Goal: Task Accomplishment & Management: Manage account settings

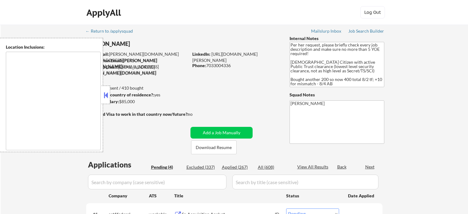
select select ""pending""
type textarea "[GEOGRAPHIC_DATA], [GEOGRAPHIC_DATA] [GEOGRAPHIC_DATA], [GEOGRAPHIC_DATA] [GEOG…"
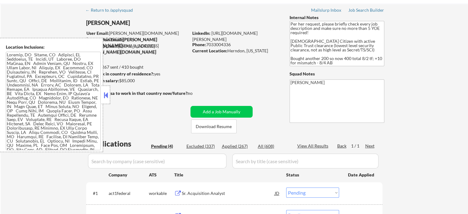
scroll to position [123, 0]
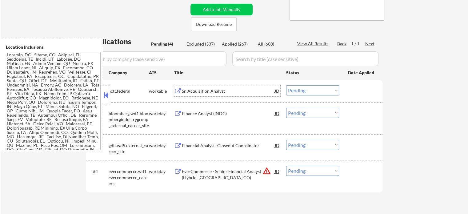
click at [222, 86] on div "Sr. Acquisition Analyst" at bounding box center [228, 90] width 93 height 11
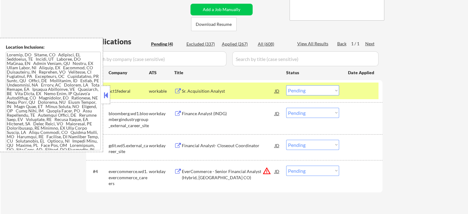
click at [414, 82] on div "← Return to /applysquad Mailslurp Inbox Job Search Builder [PERSON_NAME] User E…" at bounding box center [234, 61] width 467 height 318
click at [412, 80] on div "← Return to /applysquad Mailslurp Inbox Job Search Builder [PERSON_NAME] User E…" at bounding box center [234, 61] width 467 height 318
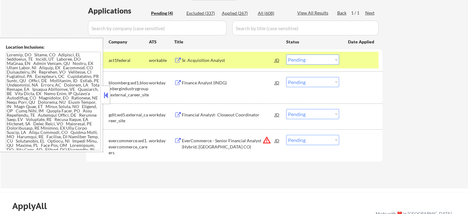
click at [230, 62] on div "Sr. Acquisition Analyst" at bounding box center [228, 60] width 93 height 6
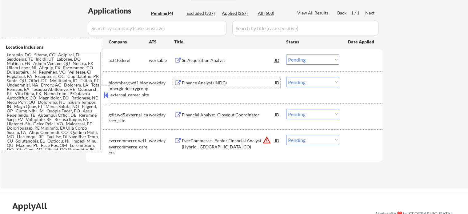
click at [228, 78] on div "Finance Analyst (INDG)" at bounding box center [228, 82] width 93 height 11
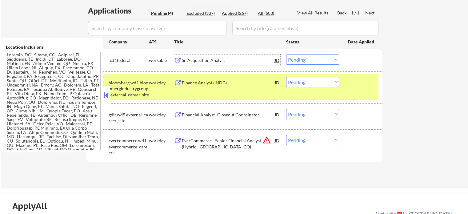
click at [222, 62] on div "Sr. Acquisition Analyst" at bounding box center [228, 60] width 93 height 6
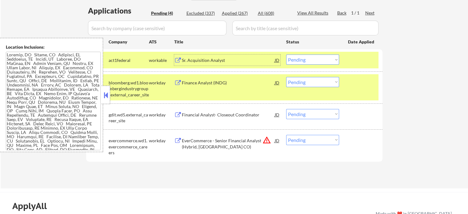
click at [308, 59] on select "Choose an option... Pending Applied Excluded (Questions) Excluded (Expired) Exc…" at bounding box center [312, 59] width 53 height 10
click at [286, 54] on select "Choose an option... Pending Applied Excluded (Questions) Excluded (Expired) Exc…" at bounding box center [312, 59] width 53 height 10
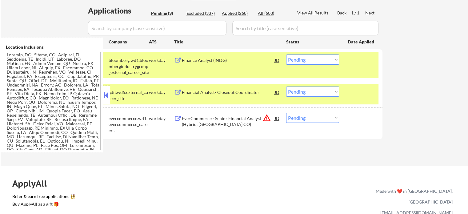
click at [224, 95] on div "Financial Analyst- Closeout Coordinator" at bounding box center [228, 91] width 93 height 11
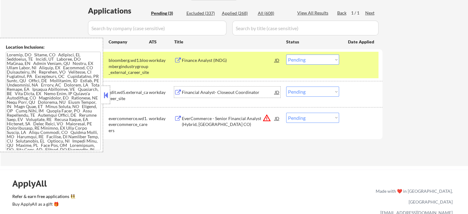
drag, startPoint x: 296, startPoint y: 58, endPoint x: 301, endPoint y: 63, distance: 7.2
click at [296, 58] on select "Choose an option... Pending Applied Excluded (Questions) Excluded (Expired) Exc…" at bounding box center [312, 59] width 53 height 10
click at [286, 54] on select "Choose an option... Pending Applied Excluded (Questions) Excluded (Expired) Exc…" at bounding box center [312, 59] width 53 height 10
select select ""pending""
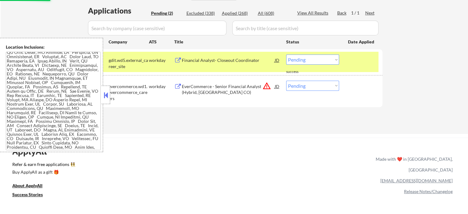
scroll to position [153, 0]
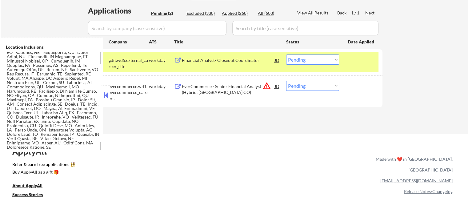
click at [317, 83] on select "Choose an option... Pending Applied Excluded (Questions) Excluded (Expired) Exc…" at bounding box center [312, 86] width 53 height 10
select select ""excluded__location_""
click at [286, 81] on select "Choose an option... Pending Applied Excluded (Questions) Excluded (Expired) Exc…" at bounding box center [312, 86] width 53 height 10
click at [293, 126] on div "← Return to /applysquad Mailslurp Inbox Job Search Builder [PERSON_NAME] User E…" at bounding box center [234, 0] width 307 height 258
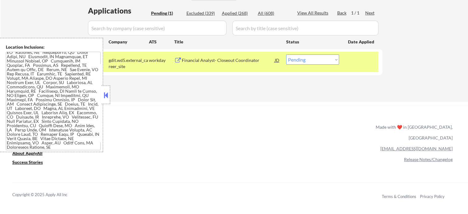
click at [297, 63] on select "Choose an option... Pending Applied Excluded (Questions) Excluded (Expired) Exc…" at bounding box center [312, 59] width 53 height 10
select select ""excluded__salary_""
click at [286, 54] on select "Choose an option... Pending Applied Excluded (Questions) Excluded (Expired) Exc…" at bounding box center [312, 59] width 53 height 10
